Goal: Register for event/course

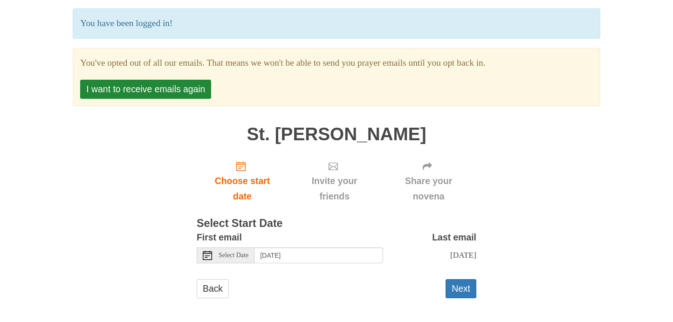
scroll to position [64, 0]
click at [460, 289] on button "Next" at bounding box center [461, 289] width 31 height 19
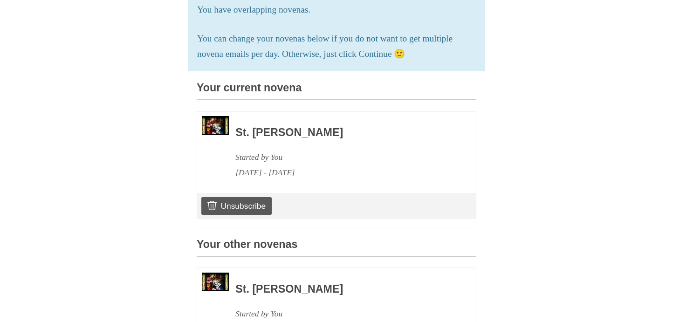
scroll to position [239, 0]
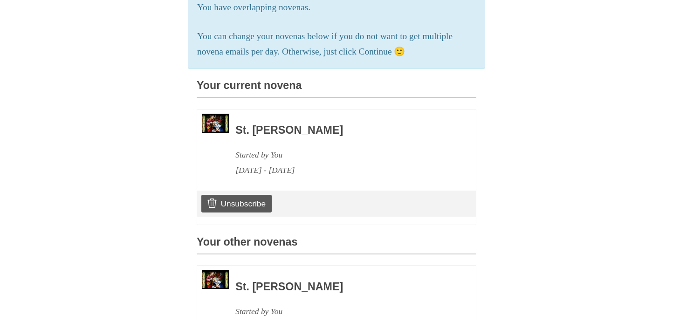
click at [213, 122] on img at bounding box center [215, 123] width 27 height 19
click at [289, 166] on div "August 12, 2025 - August 21, 2025" at bounding box center [342, 170] width 215 height 15
click at [308, 175] on div "St. Joseph Novena Started by You August 12, 2025 - August 21, 2025" at bounding box center [336, 146] width 279 height 73
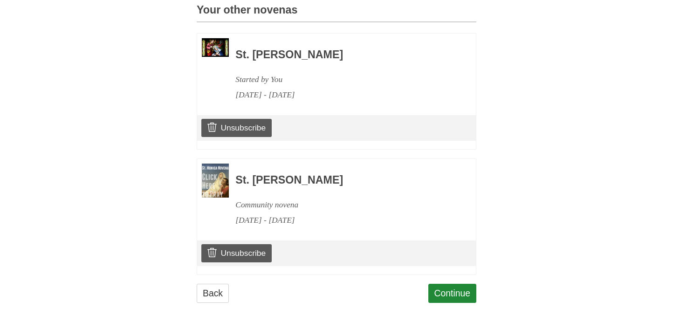
scroll to position [471, 0]
click at [453, 284] on link "Continue" at bounding box center [452, 293] width 48 height 19
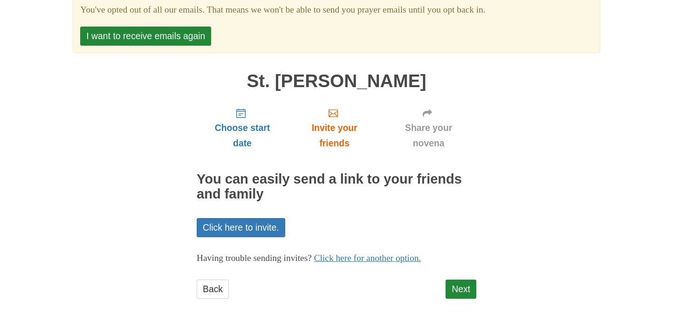
scroll to position [64, 0]
click at [455, 285] on link "Next" at bounding box center [461, 289] width 31 height 19
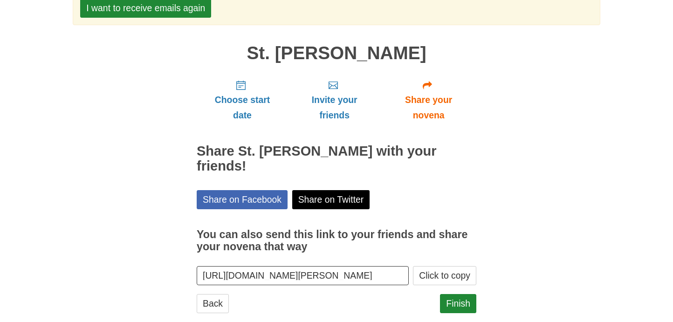
scroll to position [92, 0]
click at [325, 267] on input "https://www.praymorenovenas.com/st-joseph-novena/1218548" at bounding box center [303, 276] width 212 height 19
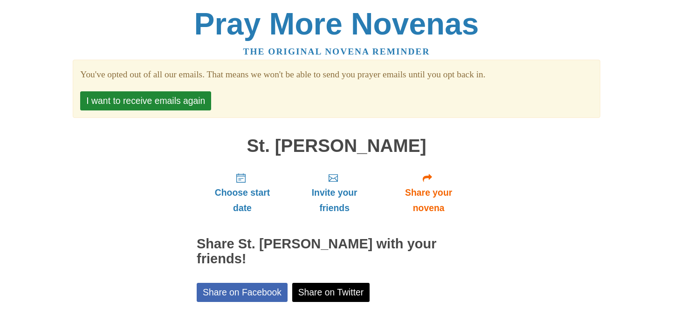
scroll to position [0, 0]
click at [157, 98] on button "I want to receive emails again" at bounding box center [145, 100] width 131 height 19
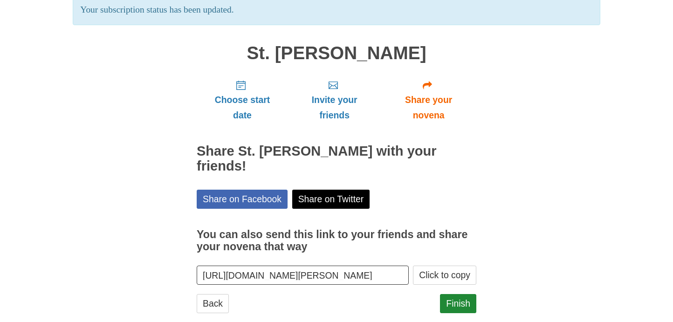
scroll to position [78, 0]
click at [254, 229] on h3 "You can also send this link to your friends and share your novena that way" at bounding box center [337, 241] width 280 height 24
click at [254, 266] on input "[URL][DOMAIN_NAME][PERSON_NAME]" at bounding box center [303, 275] width 212 height 19
drag, startPoint x: 257, startPoint y: 213, endPoint x: 241, endPoint y: 209, distance: 17.4
click at [257, 229] on h3 "You can also send this link to your friends and share your novena that way" at bounding box center [337, 241] width 280 height 24
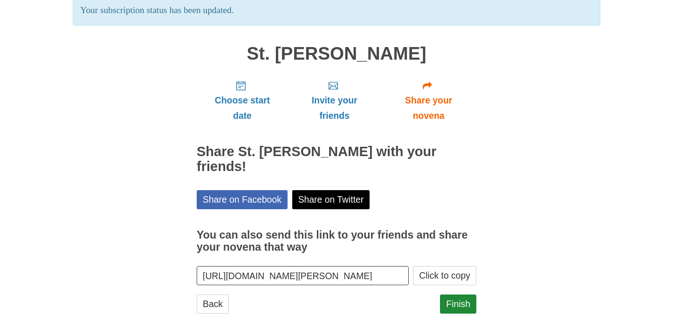
click at [257, 266] on input "[URL][DOMAIN_NAME][PERSON_NAME]" at bounding box center [303, 275] width 212 height 19
click at [166, 188] on div "Pray More Novenas The original novena reminder Your subscription status has bee…" at bounding box center [336, 131] width 545 height 419
click at [211, 295] on link "Back" at bounding box center [213, 304] width 32 height 19
